Goal: Task Accomplishment & Management: Complete application form

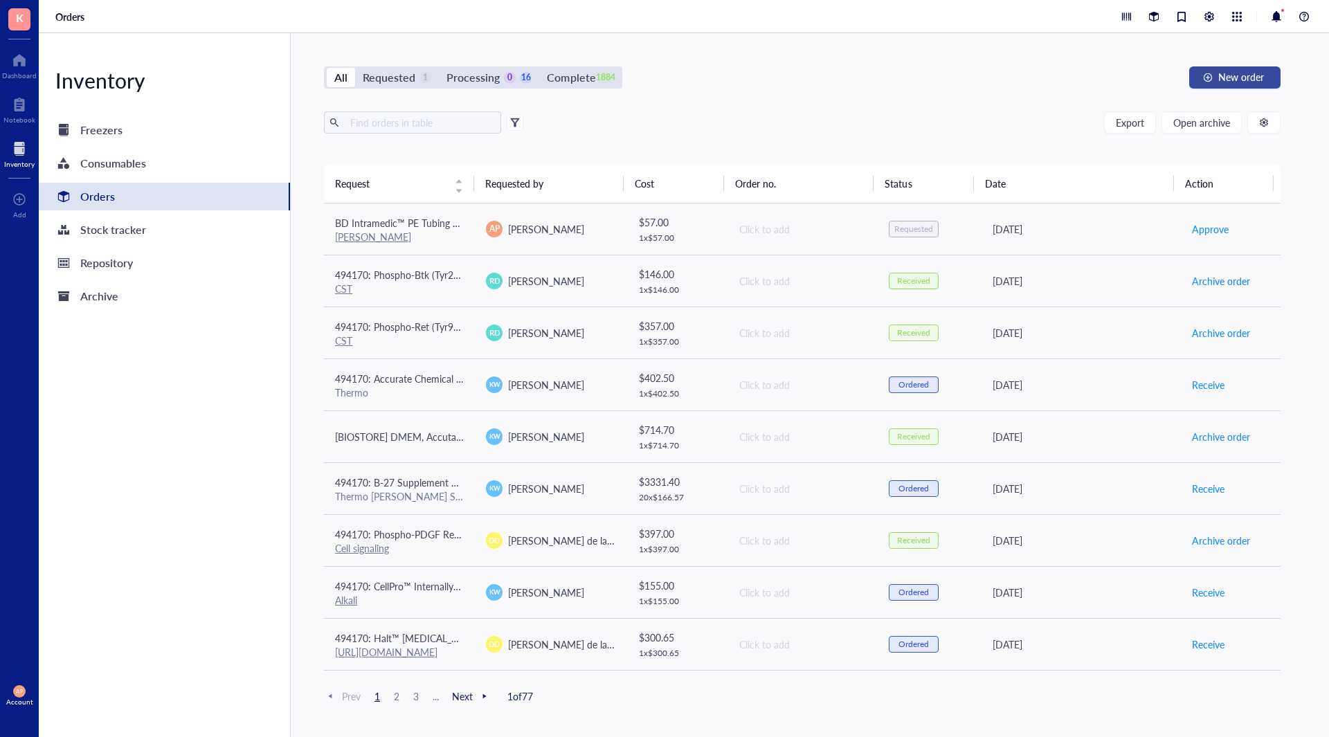
click at [1222, 73] on span "New order" at bounding box center [1241, 76] width 46 height 11
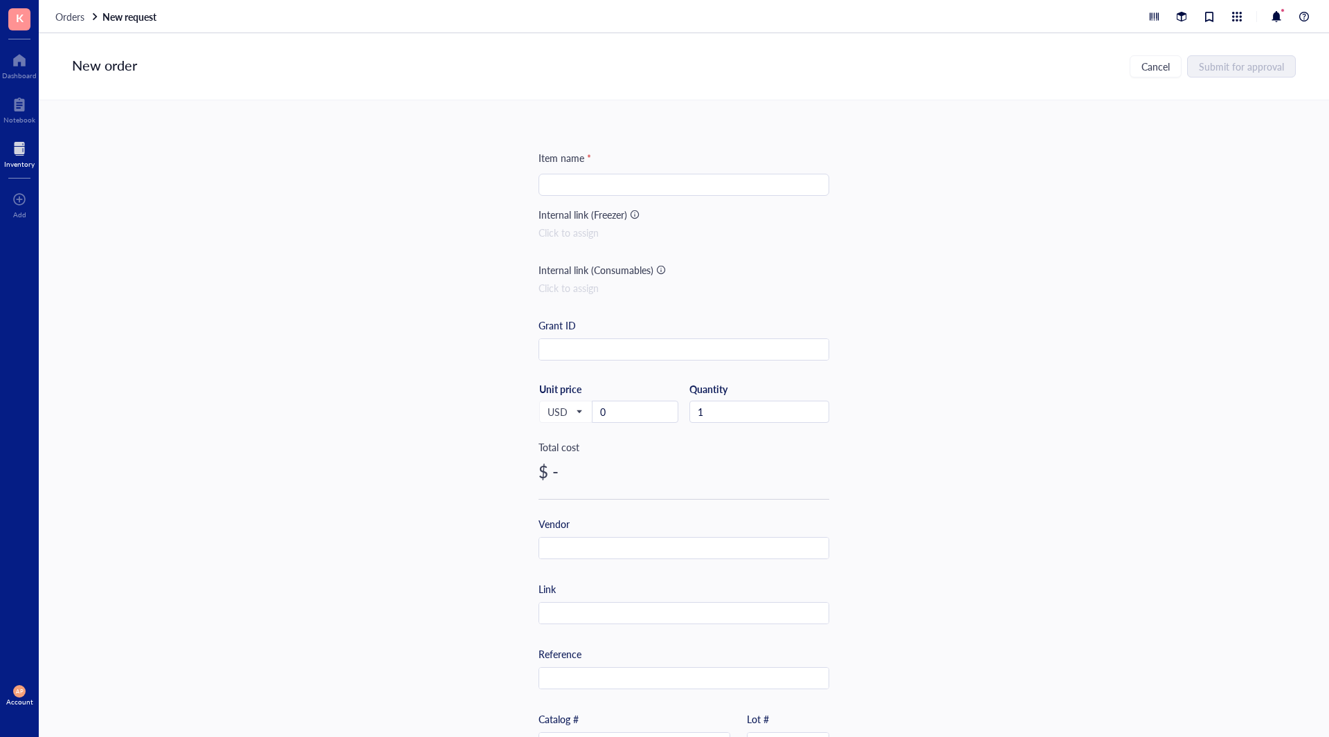
click at [608, 177] on input "search" at bounding box center [684, 184] width 274 height 21
type input "Velcro tape"
click at [566, 336] on div "Grant ID" at bounding box center [684, 339] width 291 height 43
click at [580, 349] on input "text" at bounding box center [683, 350] width 289 height 22
paste input "331587"
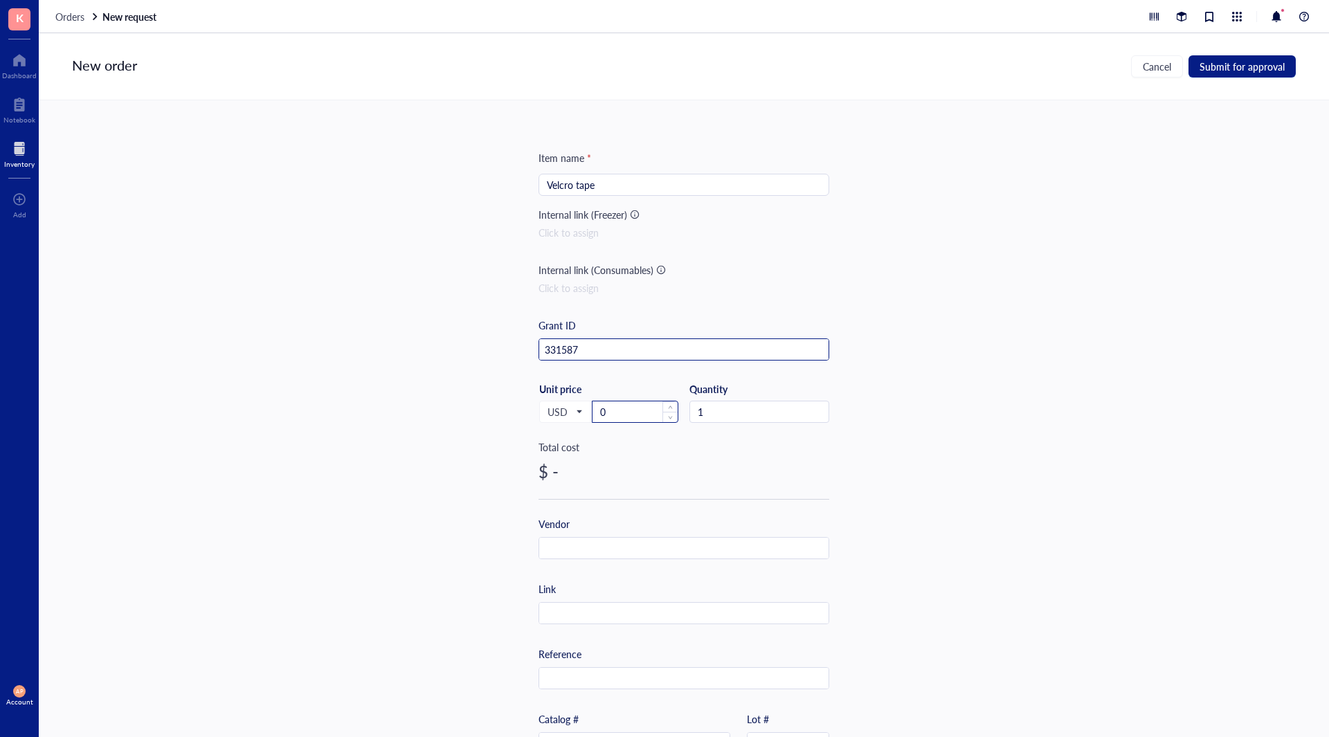
type input "331587"
click at [633, 416] on input "0" at bounding box center [635, 412] width 85 height 21
type input "19.26"
type input "Staples"
drag, startPoint x: 1232, startPoint y: 62, endPoint x: 1202, endPoint y: 89, distance: 41.2
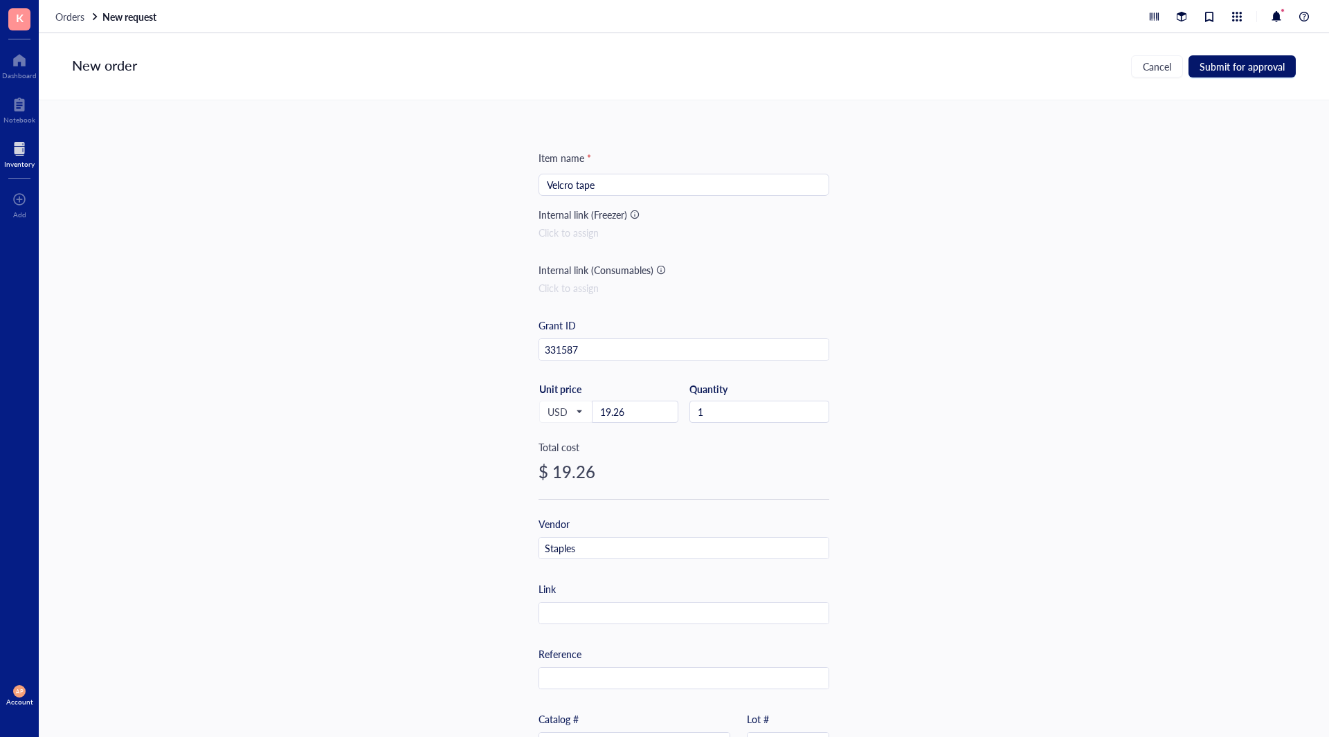
click at [1232, 62] on span "Submit for approval" at bounding box center [1242, 66] width 85 height 11
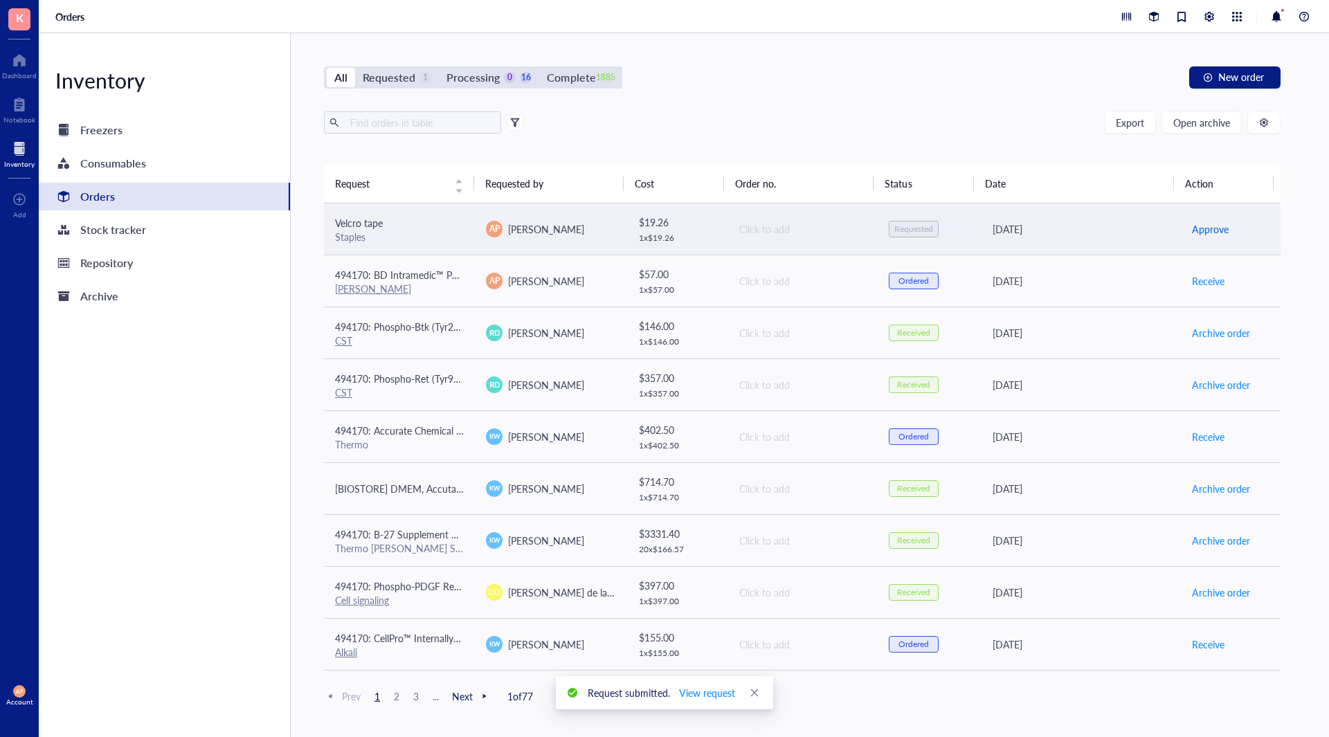
click at [1206, 226] on span "Approve" at bounding box center [1210, 229] width 37 height 15
click at [1206, 226] on span "Place order" at bounding box center [1216, 229] width 48 height 15
